Goal: Task Accomplishment & Management: Manage account settings

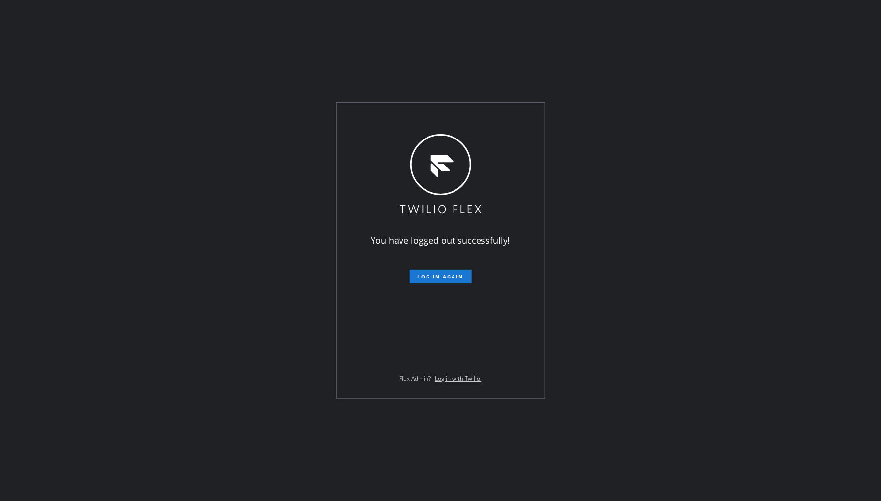
click at [454, 277] on span "Log in again" at bounding box center [441, 276] width 46 height 7
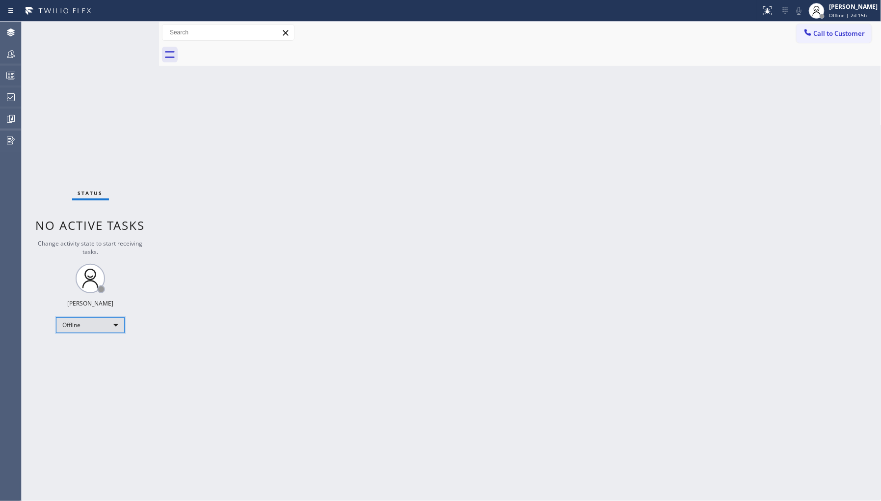
click at [90, 322] on div "Offline" at bounding box center [90, 325] width 69 height 16
click at [85, 362] on li "Unavailable" at bounding box center [89, 363] width 67 height 12
